Goal: Information Seeking & Learning: Find specific fact

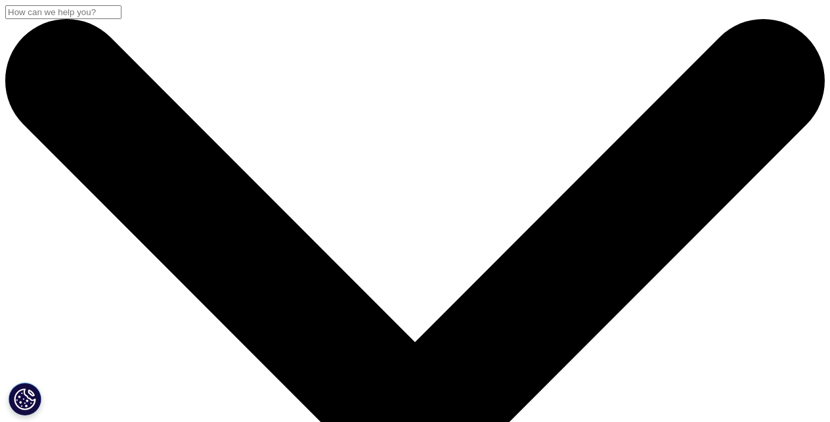
checkbox input "true"
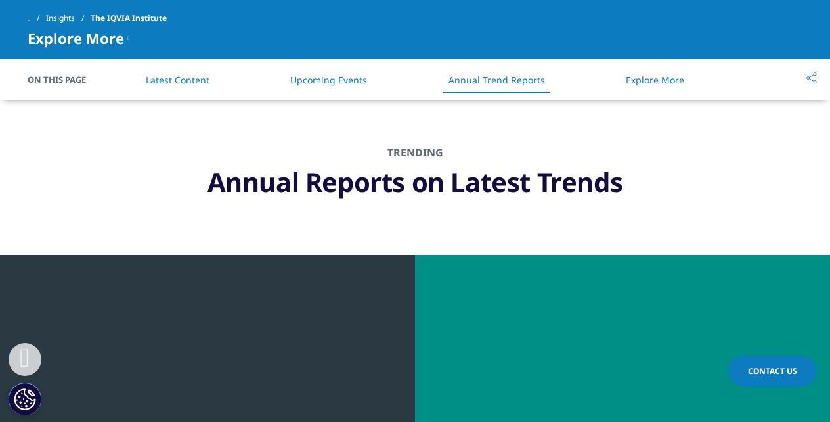
scroll to position [4872, 0]
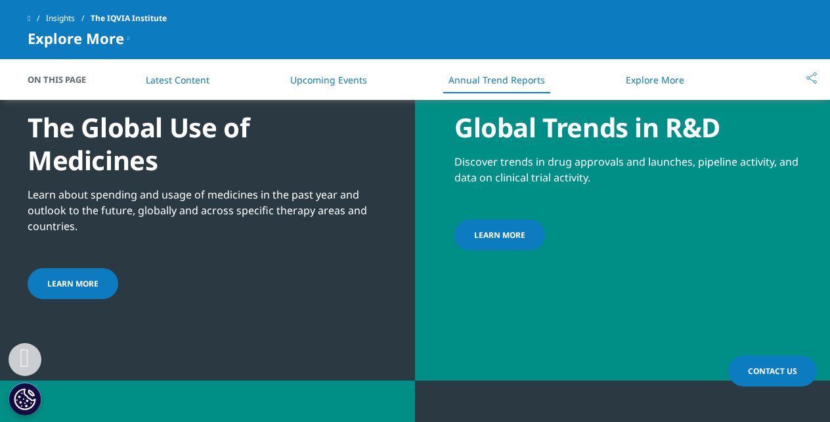
click at [71, 278] on span "LEARN MORE" at bounding box center [72, 283] width 51 height 11
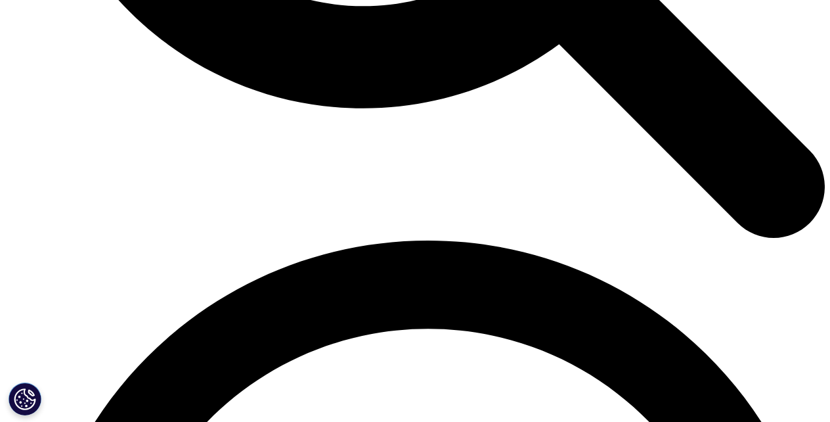
scroll to position [4872, 0]
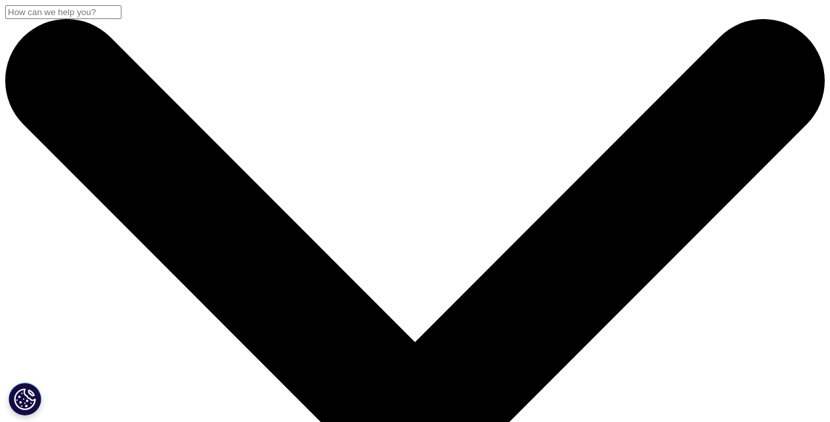
scroll to position [369, 0]
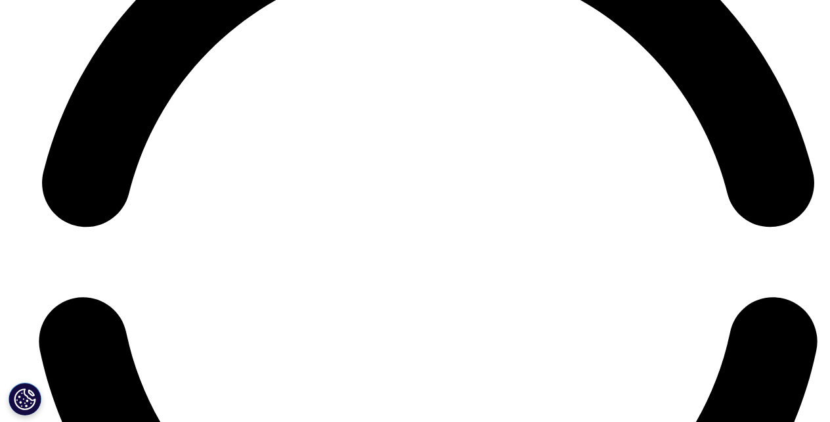
scroll to position [5241, 0]
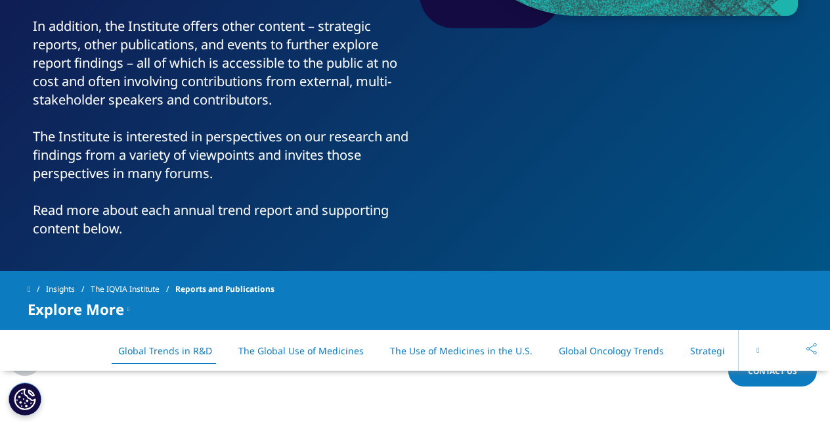
scroll to position [737, 0]
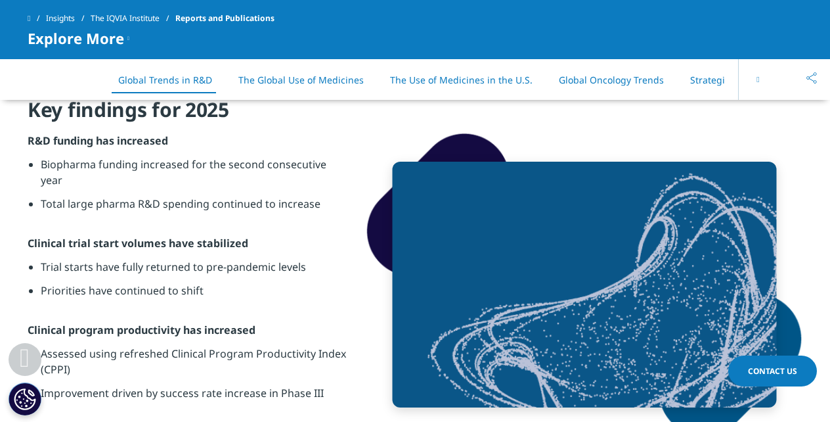
click at [447, 76] on link "The Use of Medicines in the U.S." at bounding box center [461, 80] width 143 height 12
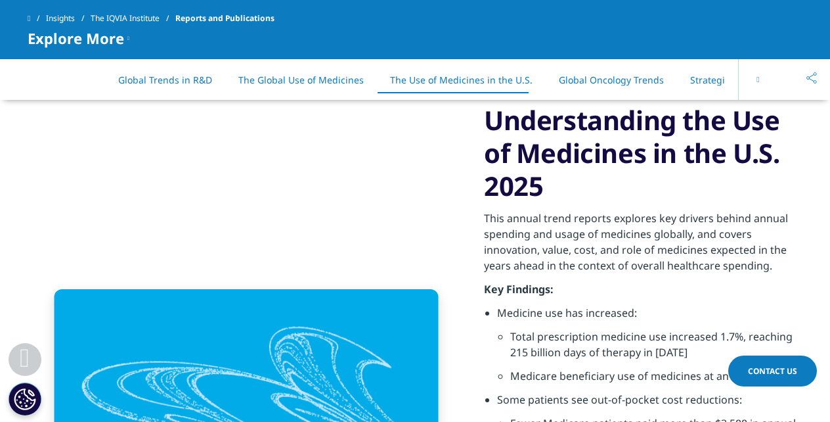
scroll to position [4099, 0]
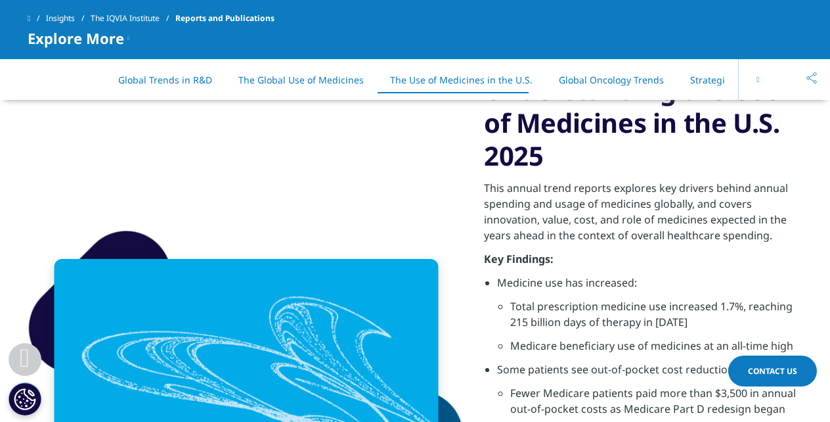
click at [759, 76] on icon at bounding box center [758, 80] width 3 height 8
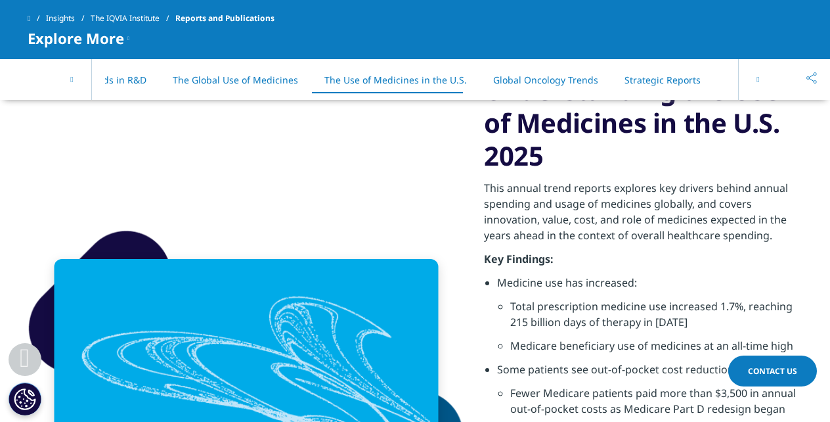
scroll to position [0, 66]
click at [727, 76] on link "All Reports" at bounding box center [751, 80] width 48 height 12
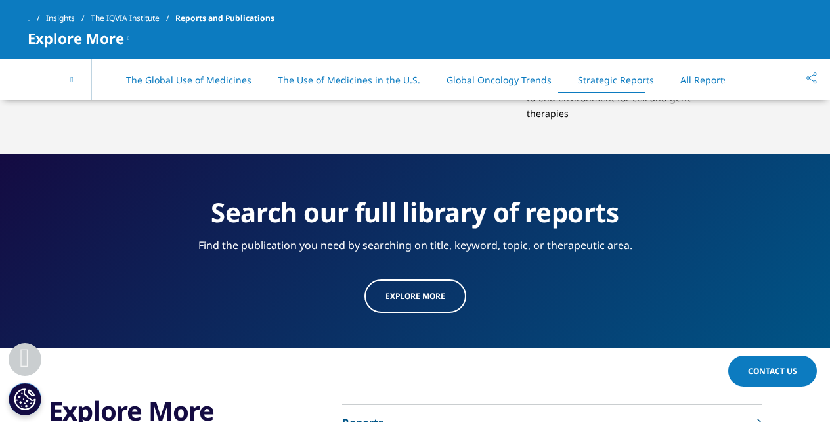
scroll to position [6824, 0]
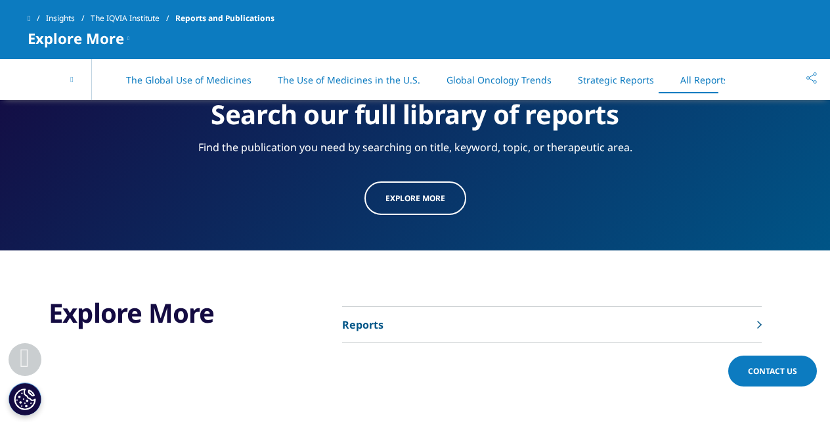
click at [752, 315] on link "Reports" at bounding box center [552, 325] width 420 height 36
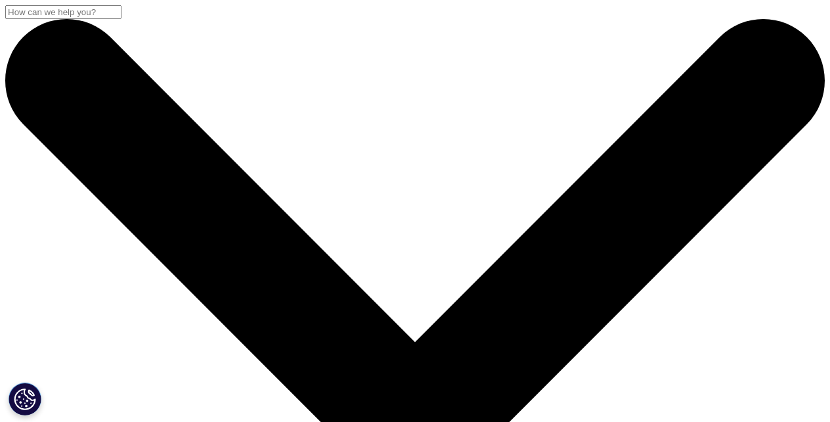
scroll to position [369, 0]
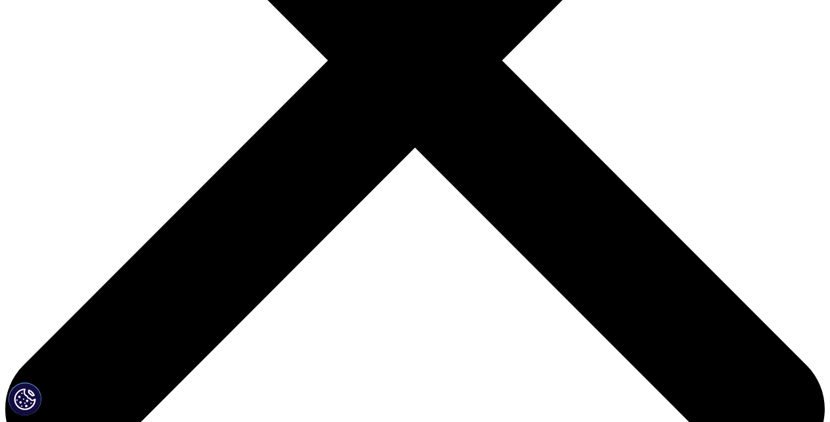
paste input "医疗行业趋势"
type input "医疗行业趋势"
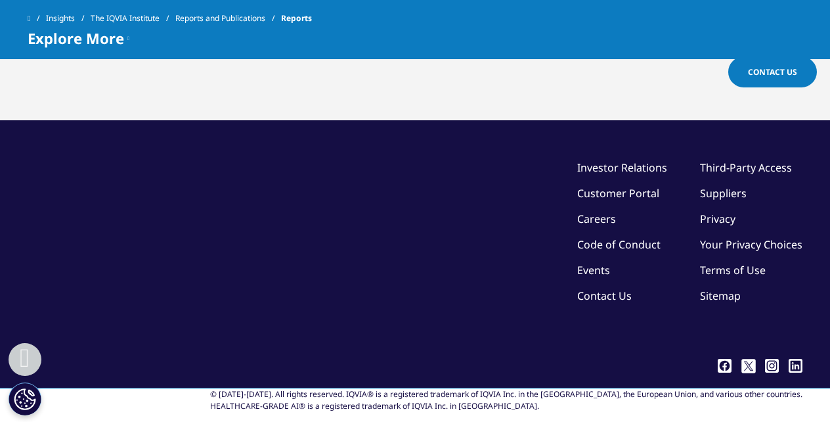
click at [378, 388] on div "© [DATE]-[DATE]. All rights reserved. IQVIA® is a registered trademark of IQVIA…" at bounding box center [415, 400] width 775 height 24
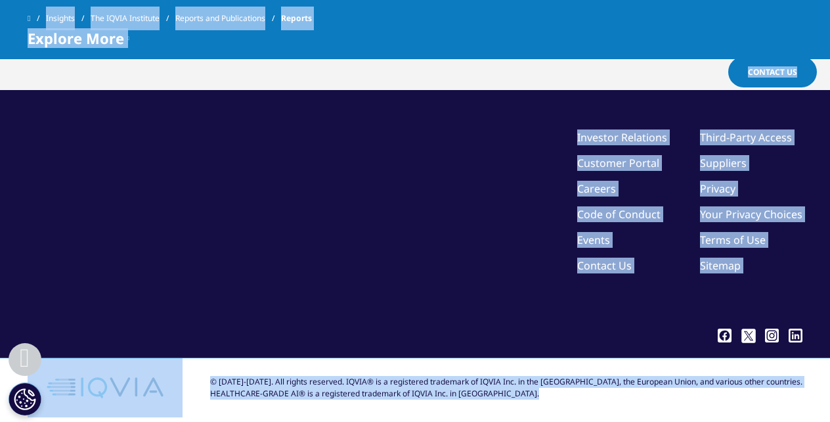
click at [378, 186] on div "©2025 IQVIA Inc, All Rights Reserved. Investor Relations Customer Portal Career…" at bounding box center [415, 225] width 775 height 193
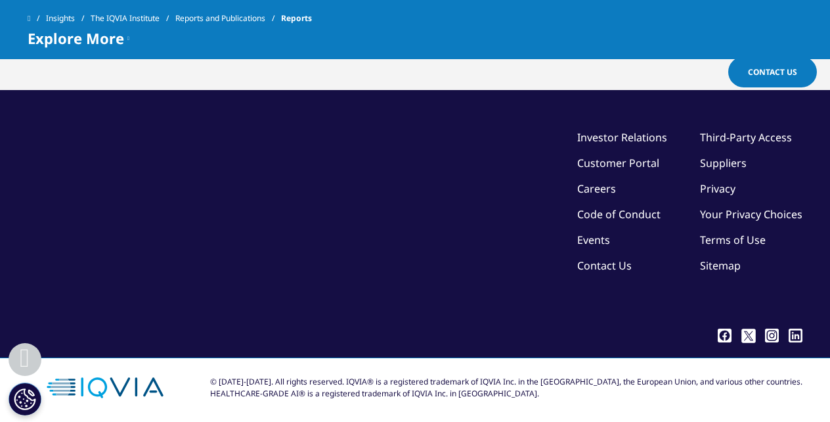
click at [252, 362] on div "© [DATE]-[DATE]. All rights reserved. IQVIA® is a registered trademark of IQVIA…" at bounding box center [415, 387] width 775 height 59
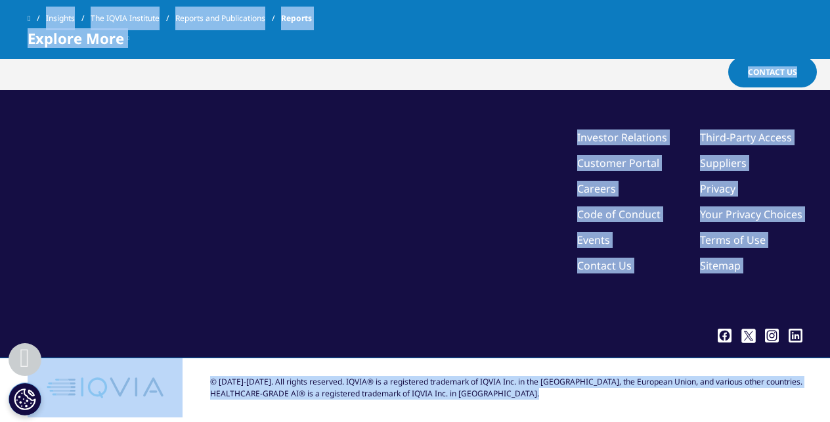
click at [639, 362] on div "© [DATE]-[DATE]. All rights reserved. IQVIA® is a registered trademark of IQVIA…" at bounding box center [415, 387] width 775 height 59
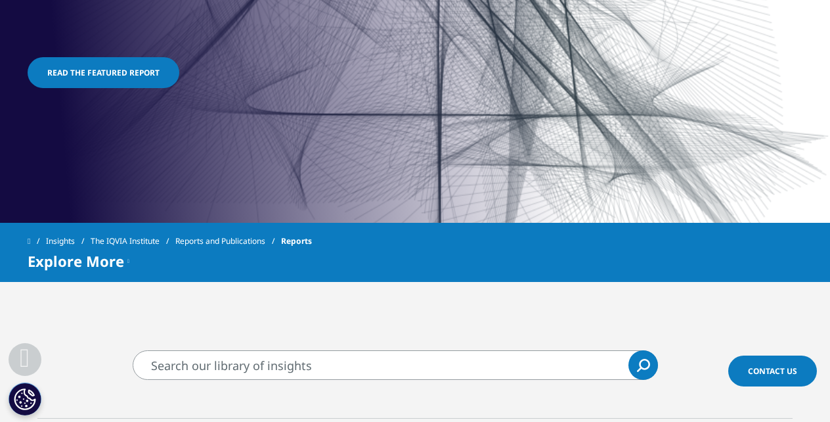
scroll to position [732, 0]
